Goal: Find specific page/section: Find specific page/section

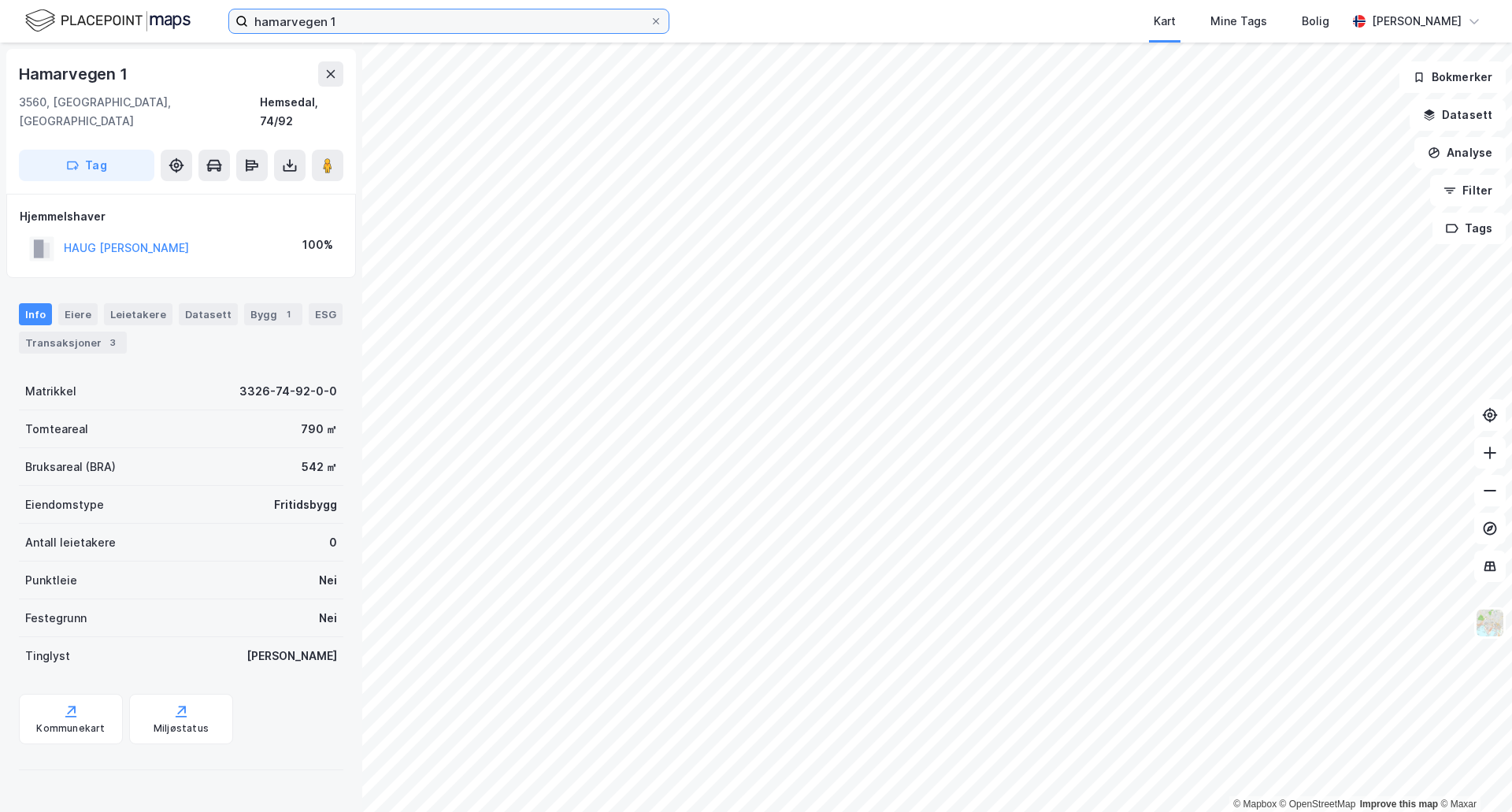
click at [342, 21] on input "hamarvegen 1" at bounding box center [448, 21] width 401 height 24
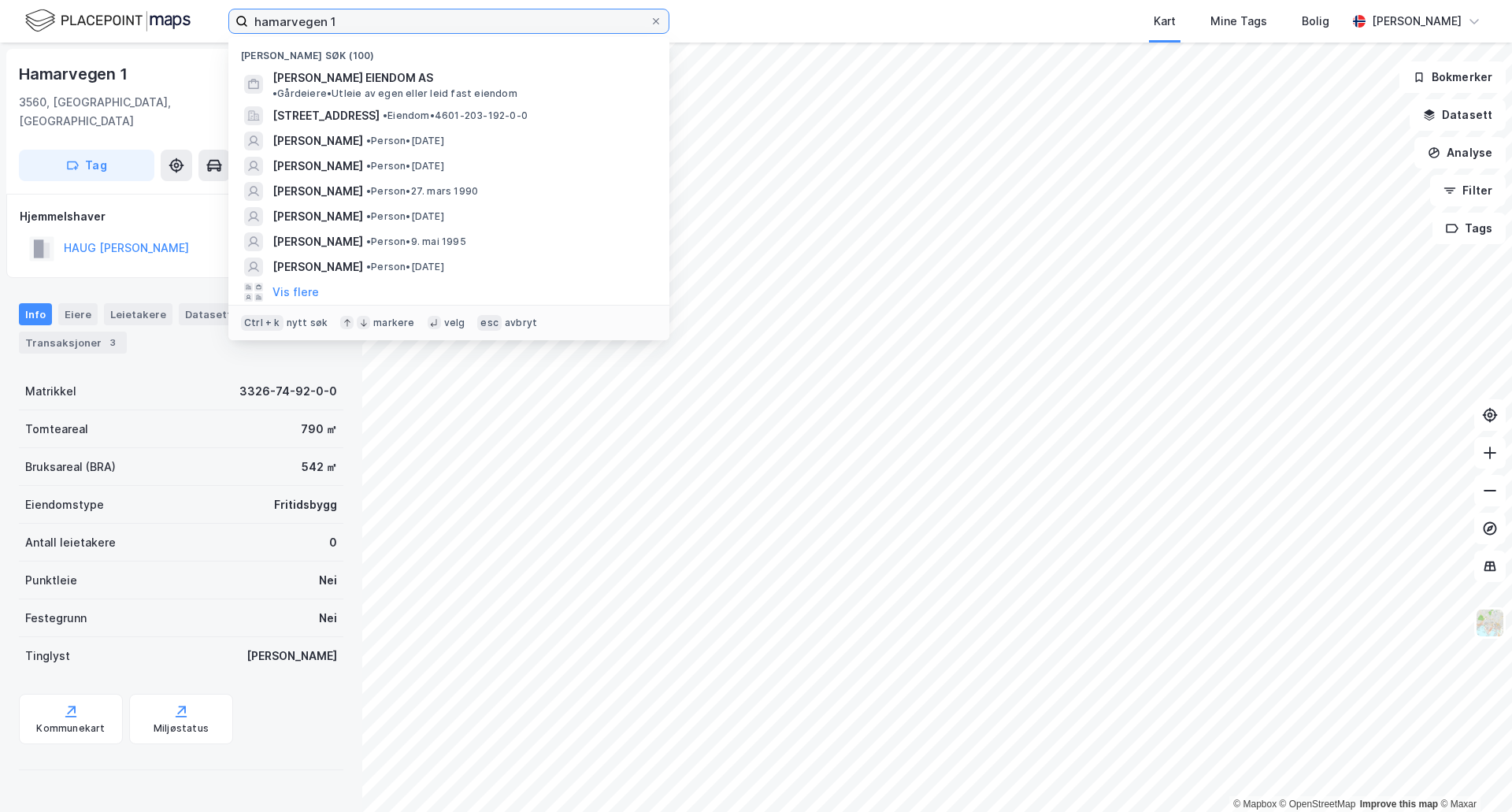
click at [352, 21] on input "hamarvegen 1" at bounding box center [448, 21] width 401 height 24
drag, startPoint x: 347, startPoint y: 19, endPoint x: 183, endPoint y: 5, distance: 164.6
click at [182, 19] on div "hamarvegen 1 Nylige søk (100) [PERSON_NAME] EIENDOM AS • Gårdeiere • Utleie av …" at bounding box center [756, 21] width 1512 height 42
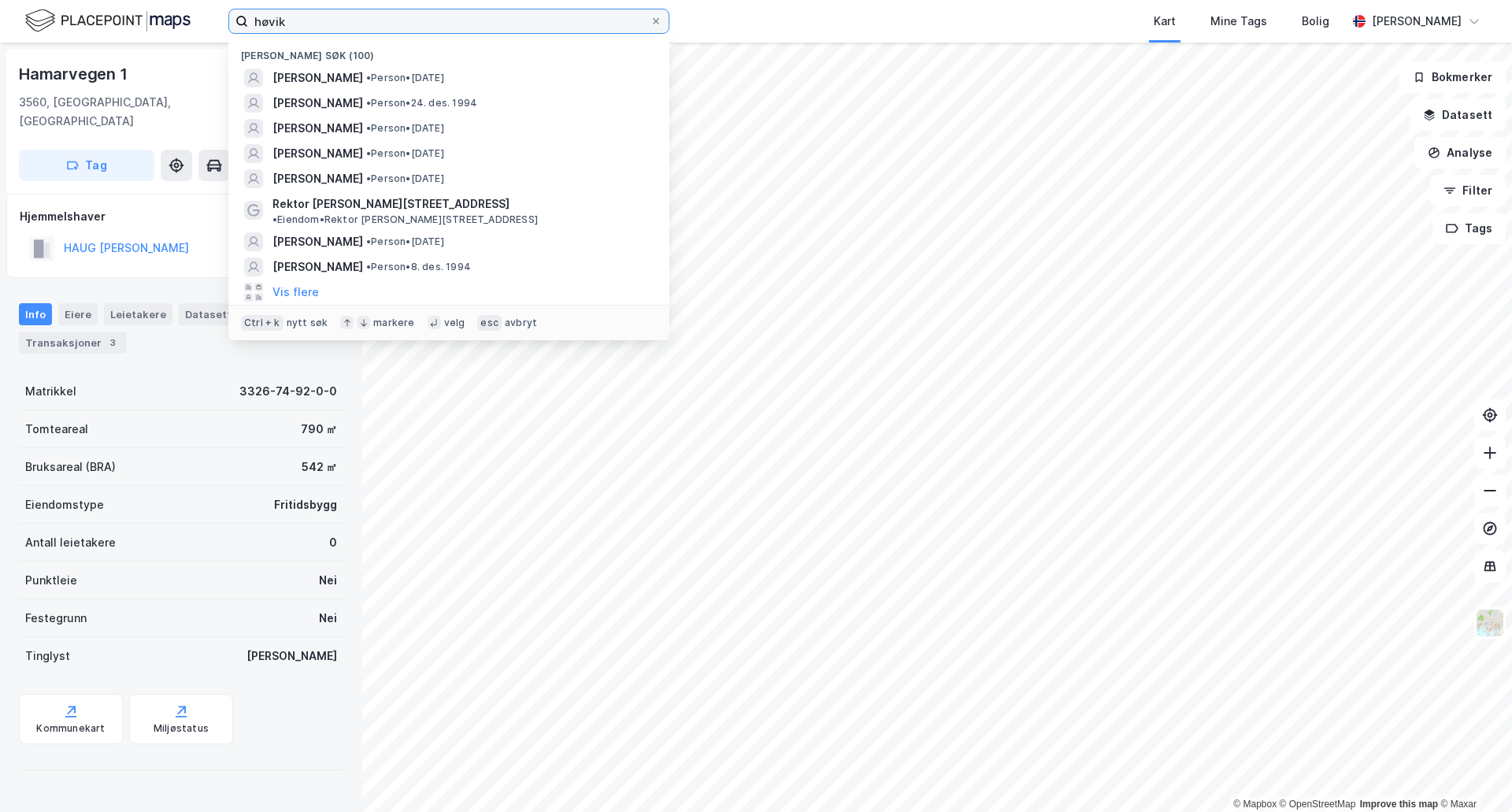
type input "høvik"
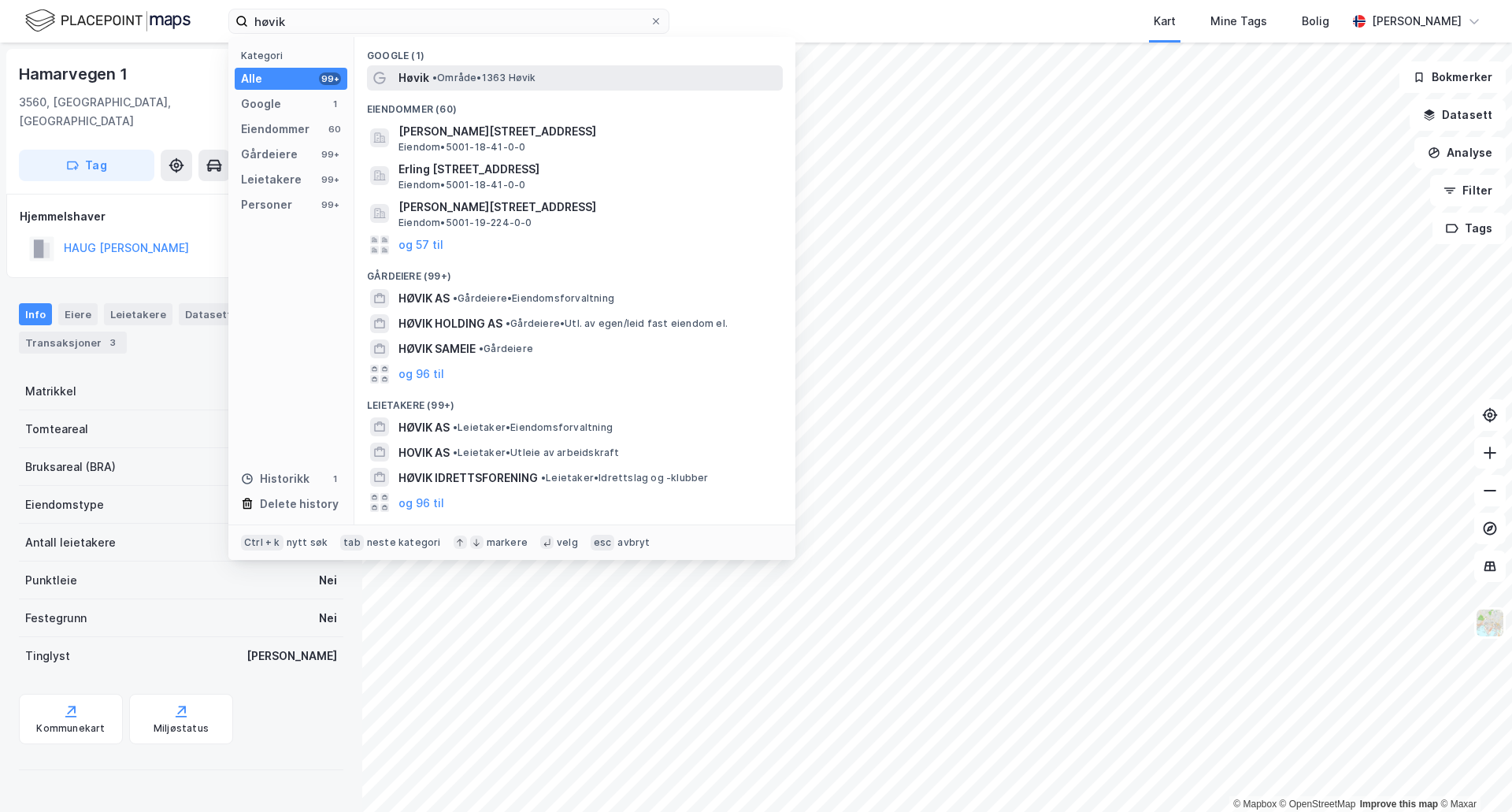
click at [408, 86] on span "Høvik" at bounding box center [414, 77] width 31 height 19
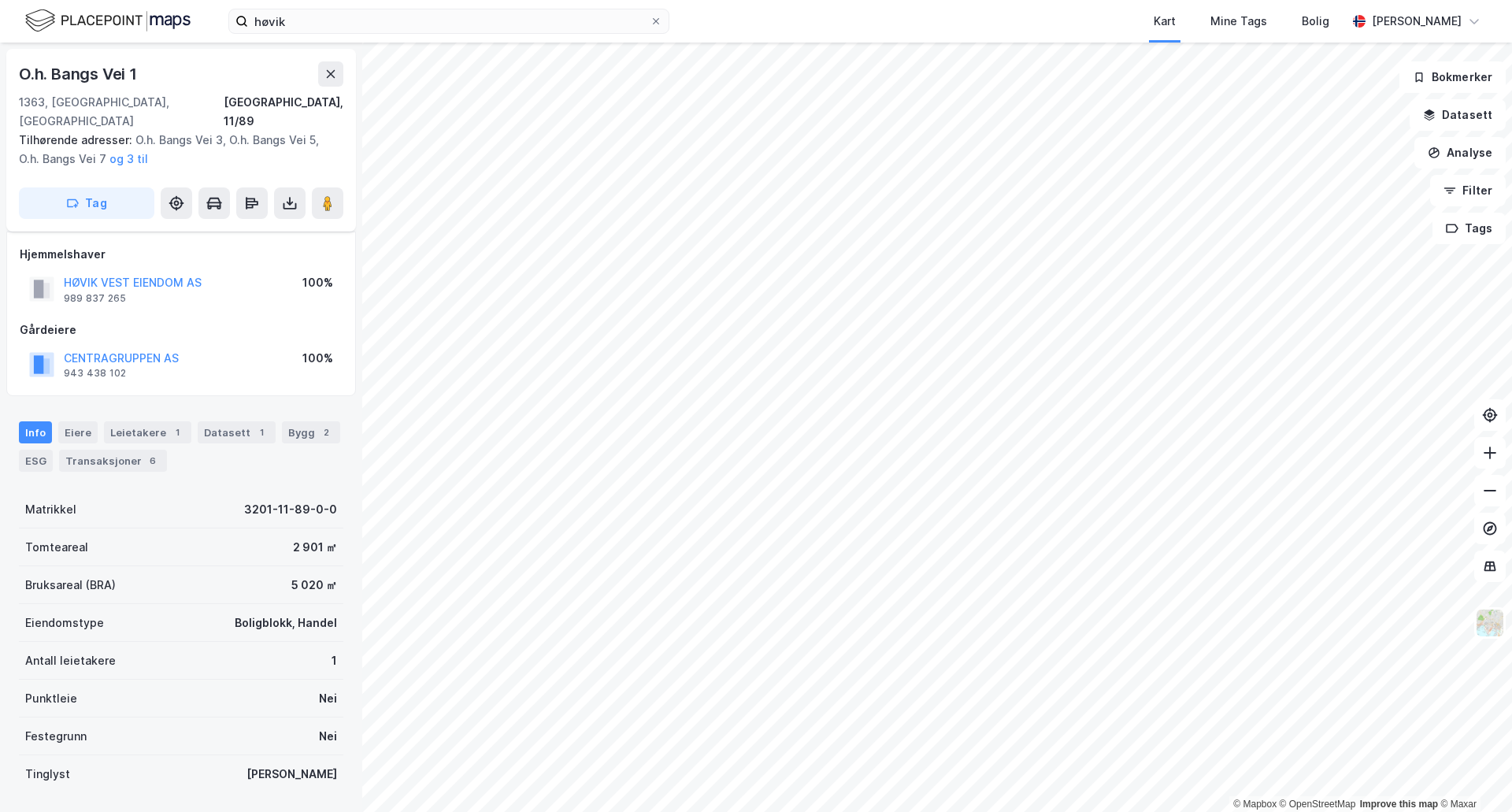
scroll to position [19, 0]
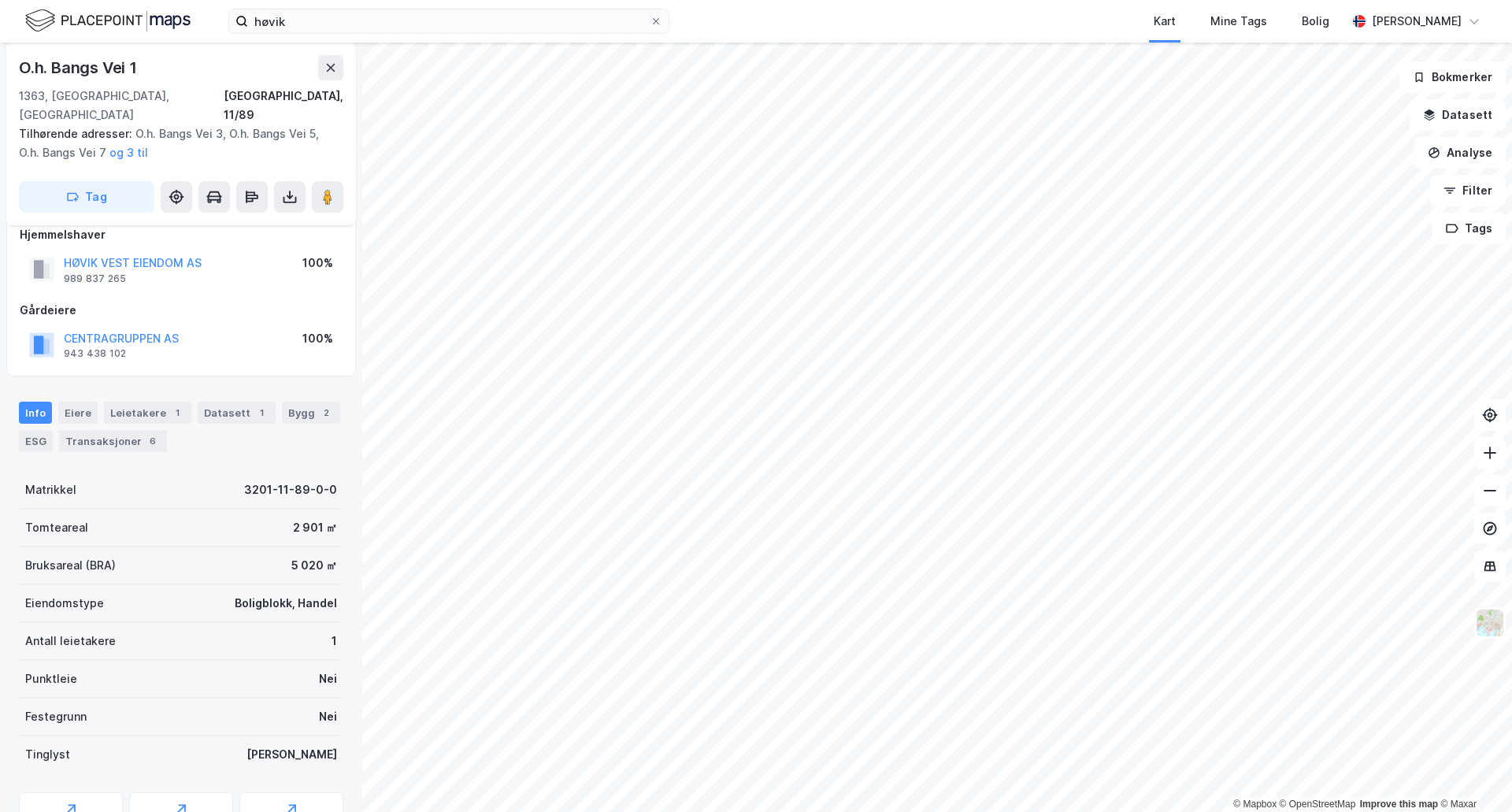
click at [97, 329] on div "CENTRAGRUPPEN AS" at bounding box center [121, 338] width 115 height 19
